Goal: Check status

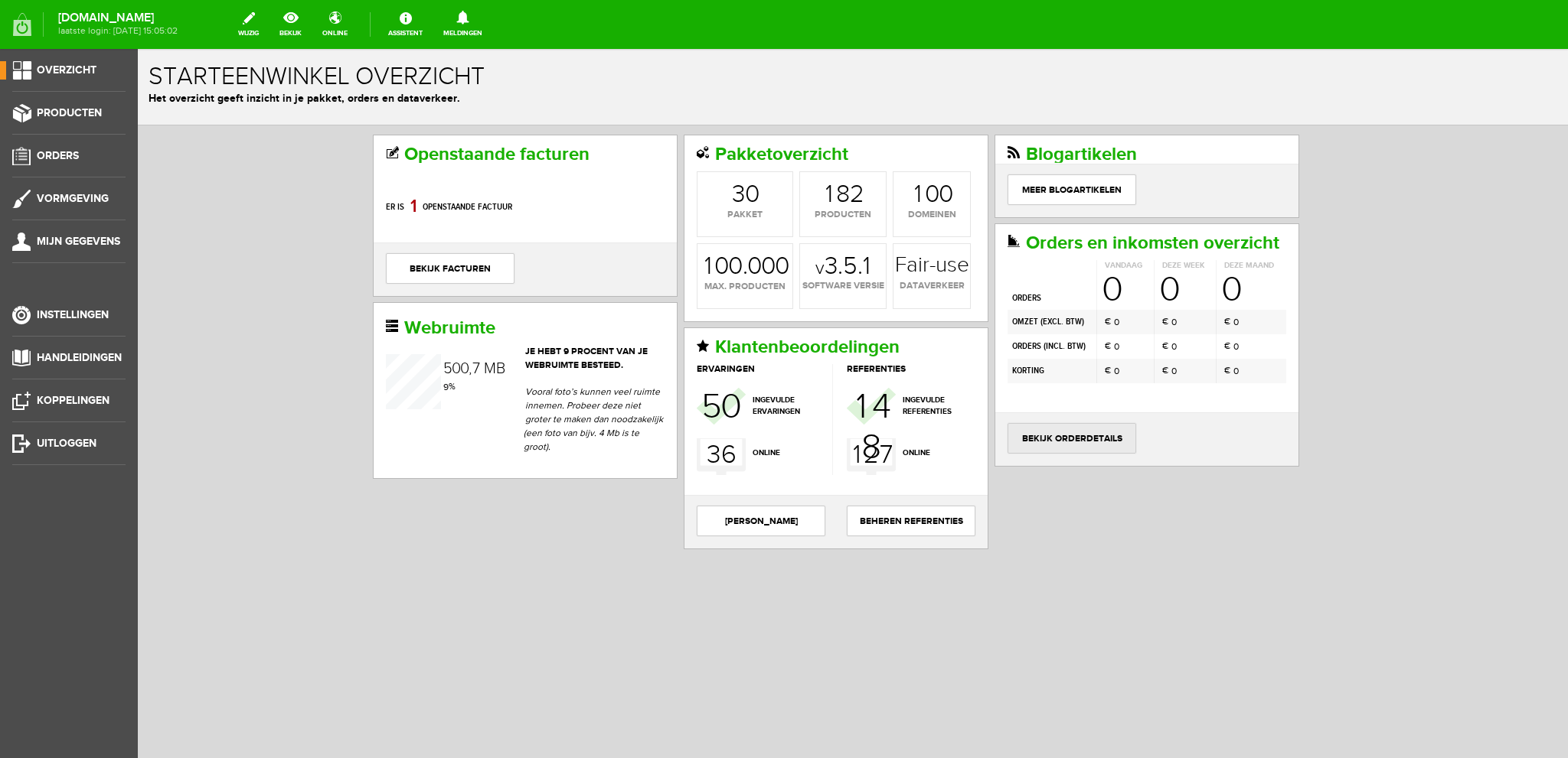
click at [1066, 434] on link "bekijk orderdetails" at bounding box center [1072, 438] width 129 height 30
click at [1098, 432] on link "bekijk orderdetails" at bounding box center [1072, 438] width 129 height 30
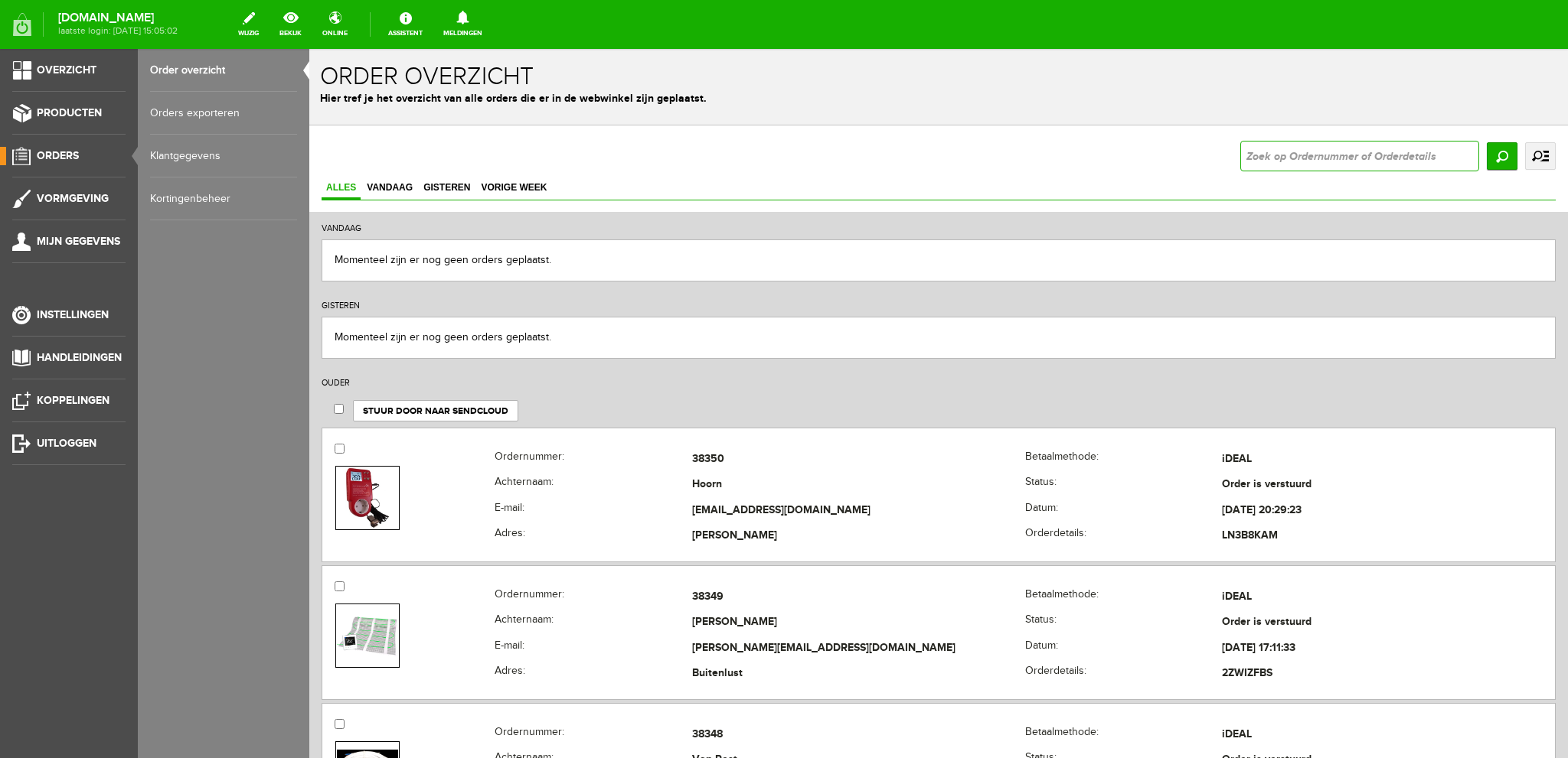
click at [1283, 158] on input "text" at bounding box center [1360, 155] width 239 height 30
type input "29886"
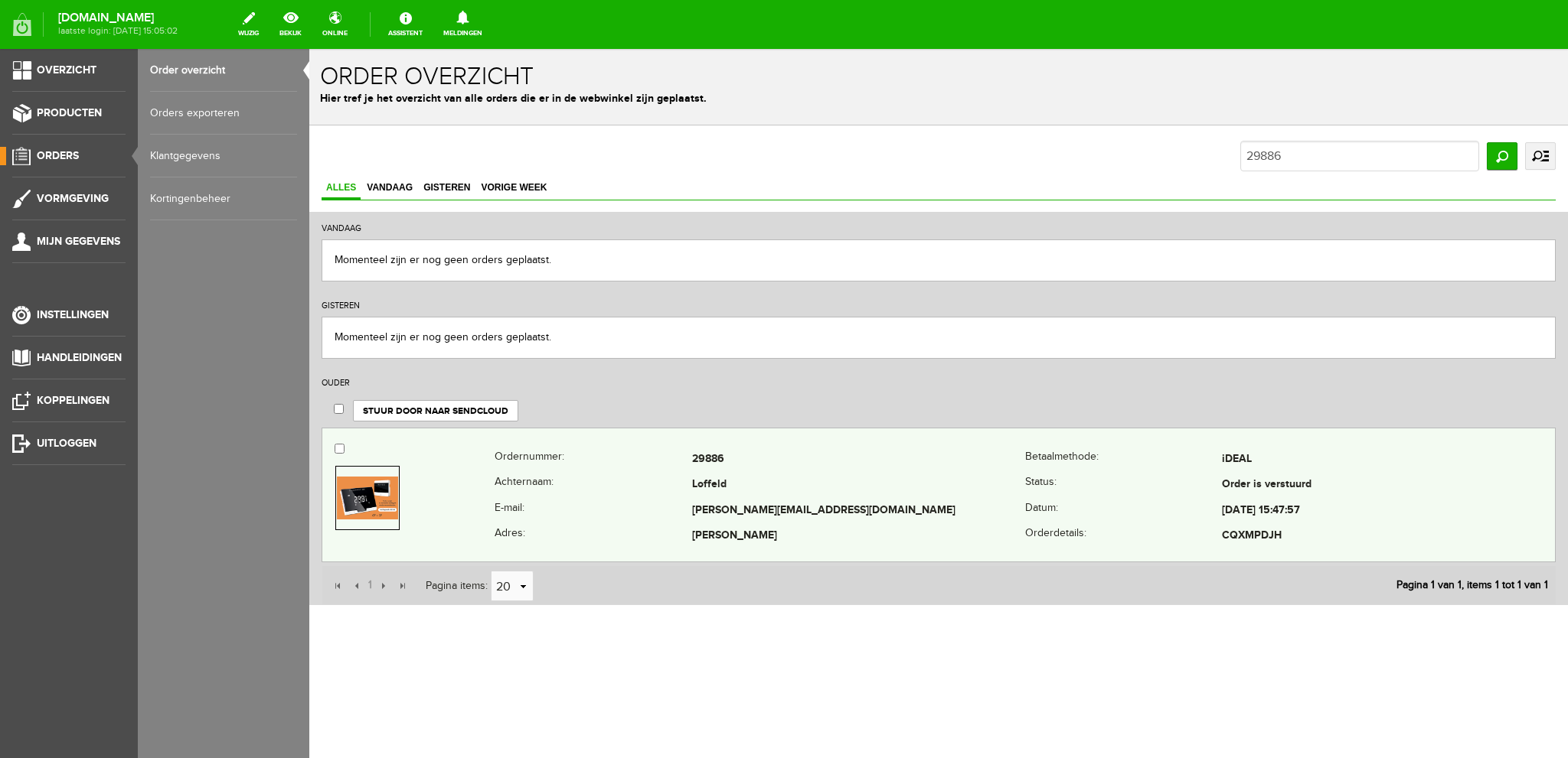
click at [668, 468] on th "Ordernummer:" at bounding box center [593, 460] width 197 height 26
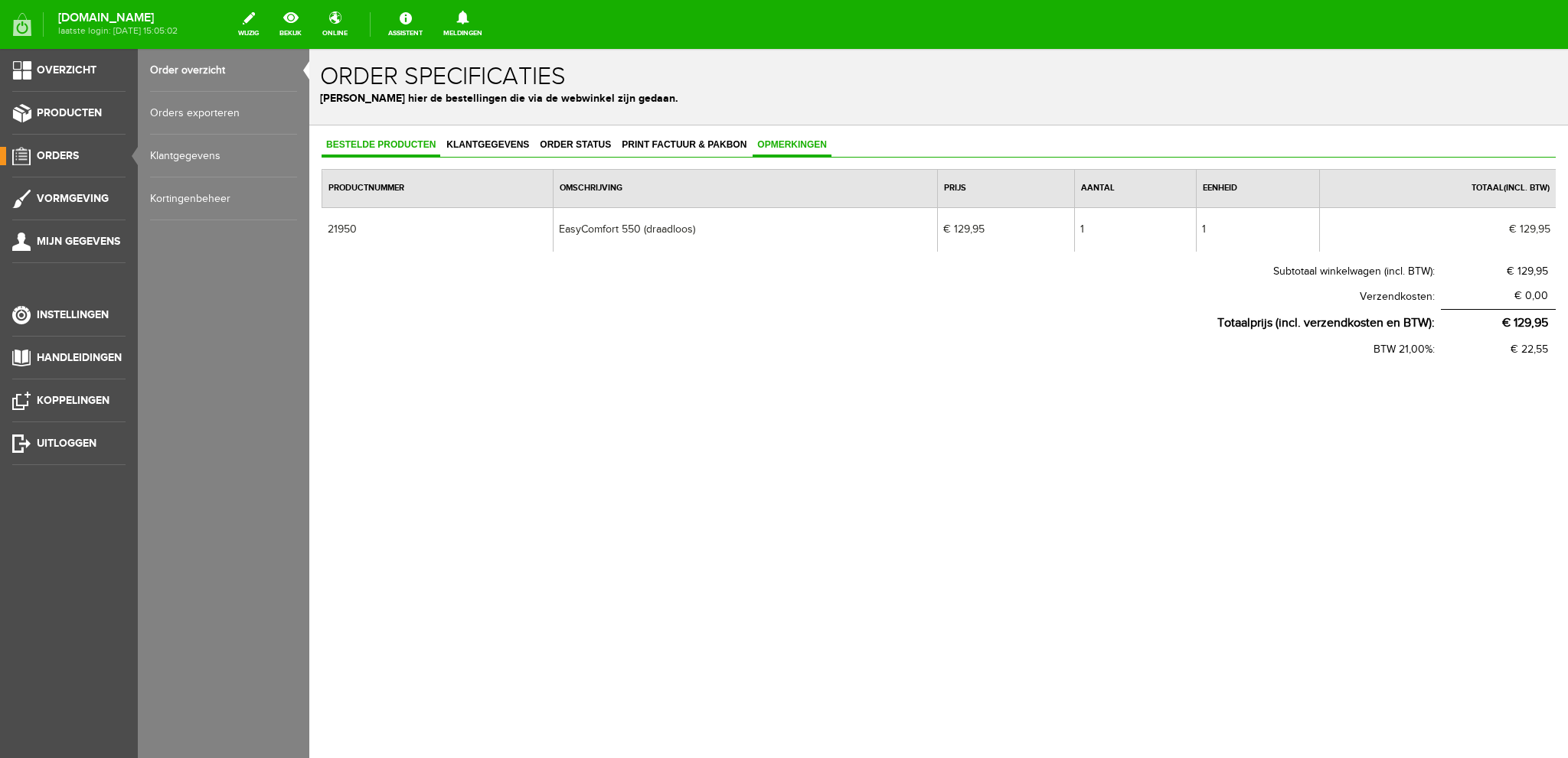
click at [782, 144] on span "Opmerkingen" at bounding box center [792, 144] width 79 height 11
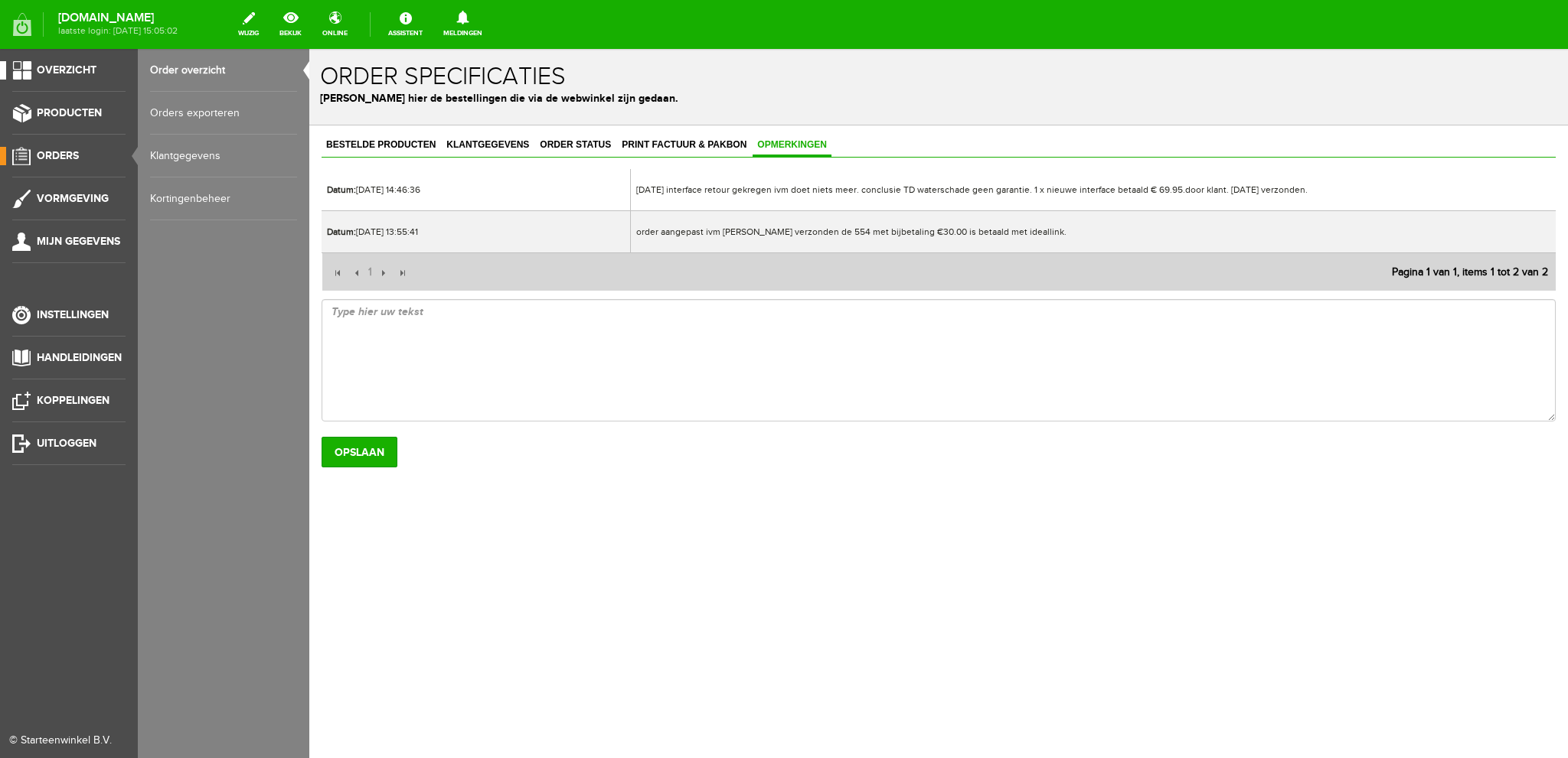
click at [28, 70] on link "Overzicht" at bounding box center [63, 71] width 126 height 19
